Goal: Task Accomplishment & Management: Use online tool/utility

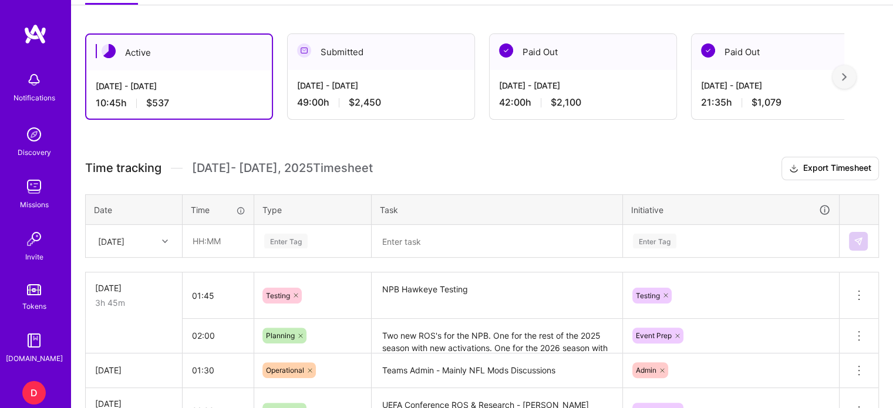
scroll to position [249, 0]
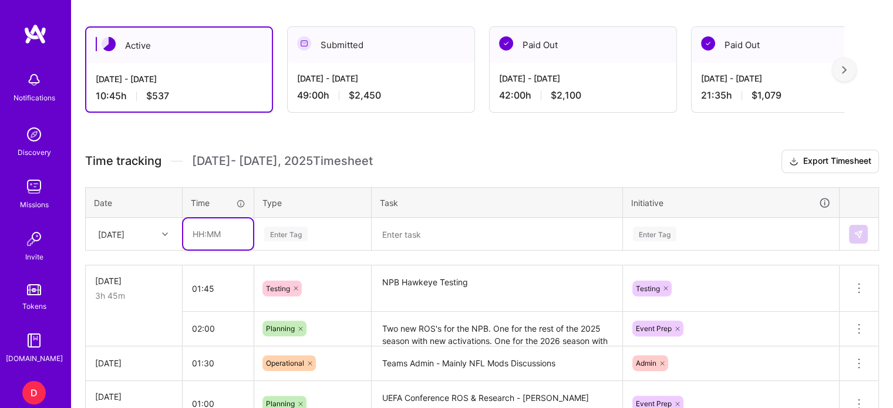
click at [197, 233] on input "text" at bounding box center [218, 233] width 70 height 31
type input "03:00"
click at [280, 237] on div "Enter Tag" at bounding box center [313, 234] width 116 height 31
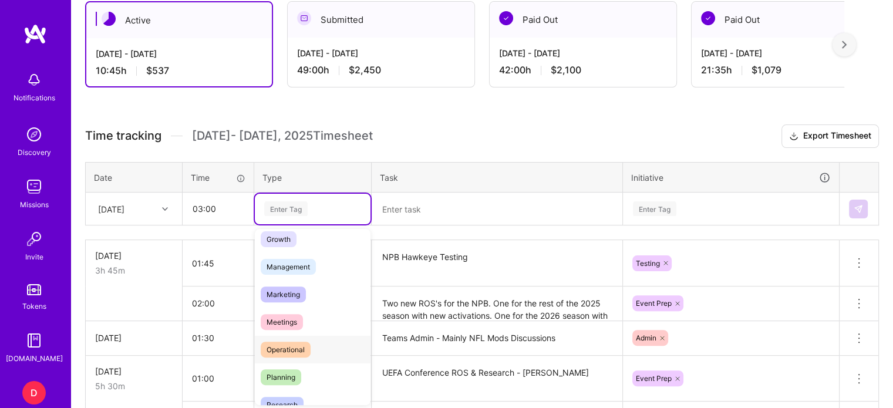
scroll to position [112, 0]
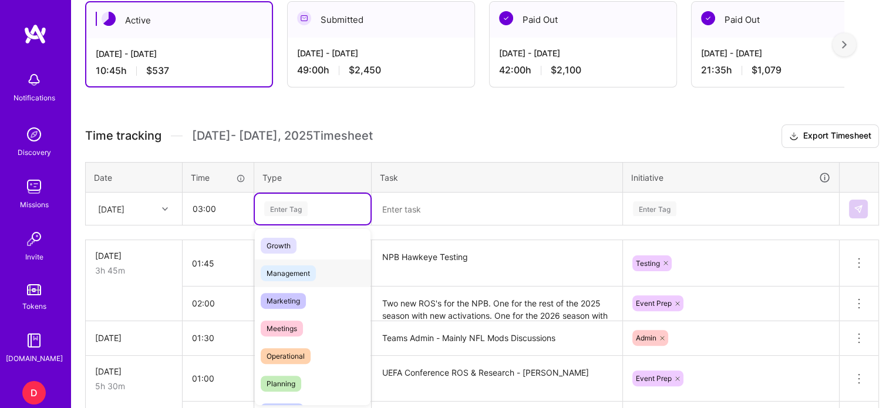
click at [291, 266] on span "Management" at bounding box center [288, 273] width 55 height 16
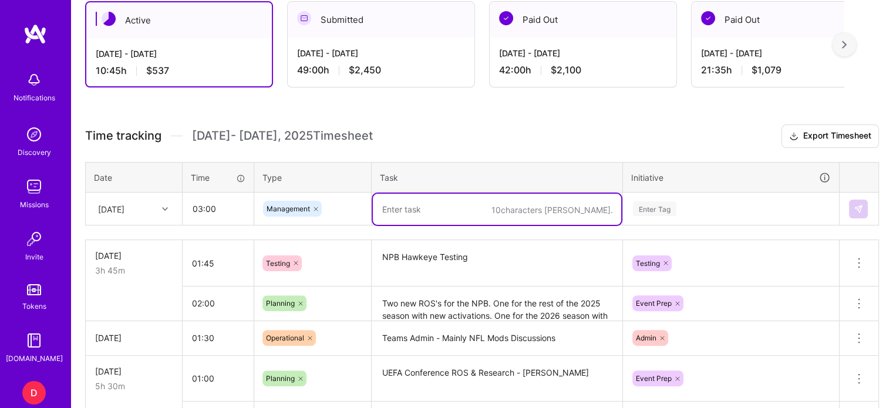
click at [386, 205] on textarea at bounding box center [497, 209] width 248 height 31
type textarea "UCL Conference - GIF - Facts - Help with Sponsorship"
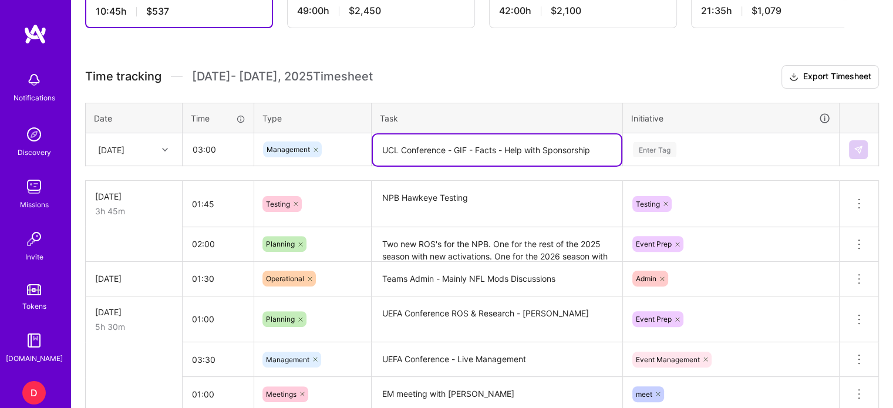
click at [658, 165] on div "Enter Tag" at bounding box center [731, 149] width 215 height 31
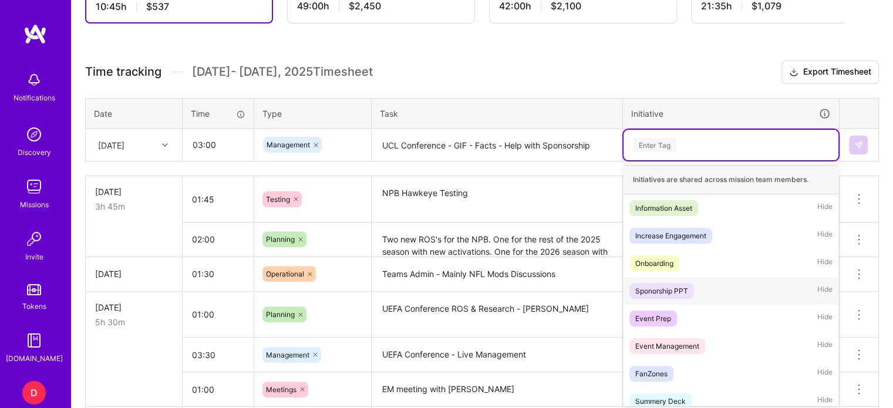
scroll to position [19, 0]
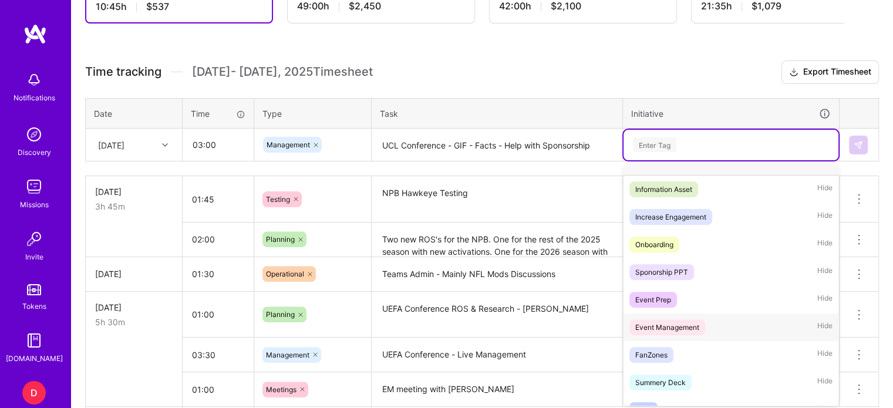
click at [669, 324] on div "Event Management" at bounding box center [667, 327] width 64 height 12
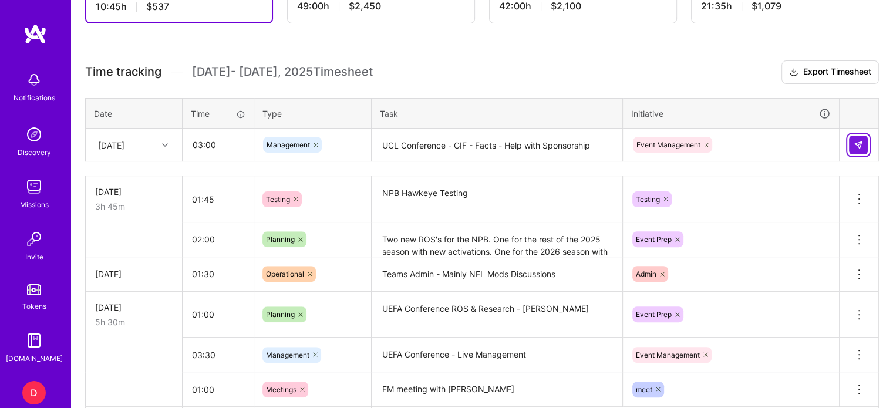
click at [858, 143] on img at bounding box center [858, 144] width 9 height 9
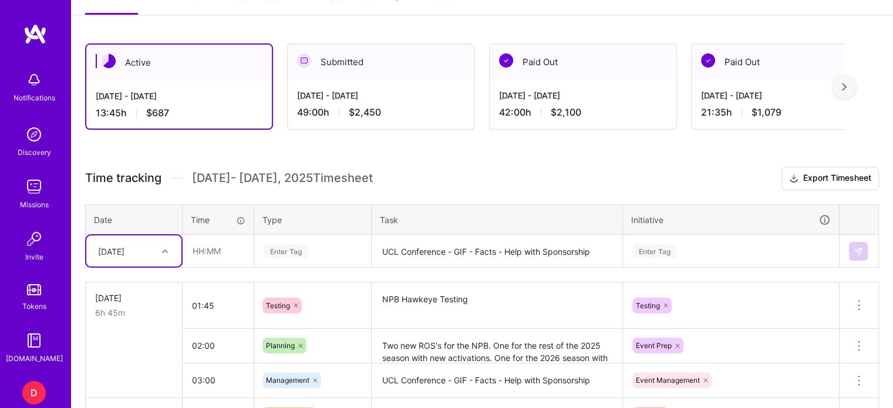
scroll to position [231, 0]
